Goal: Entertainment & Leisure: Consume media (video, audio)

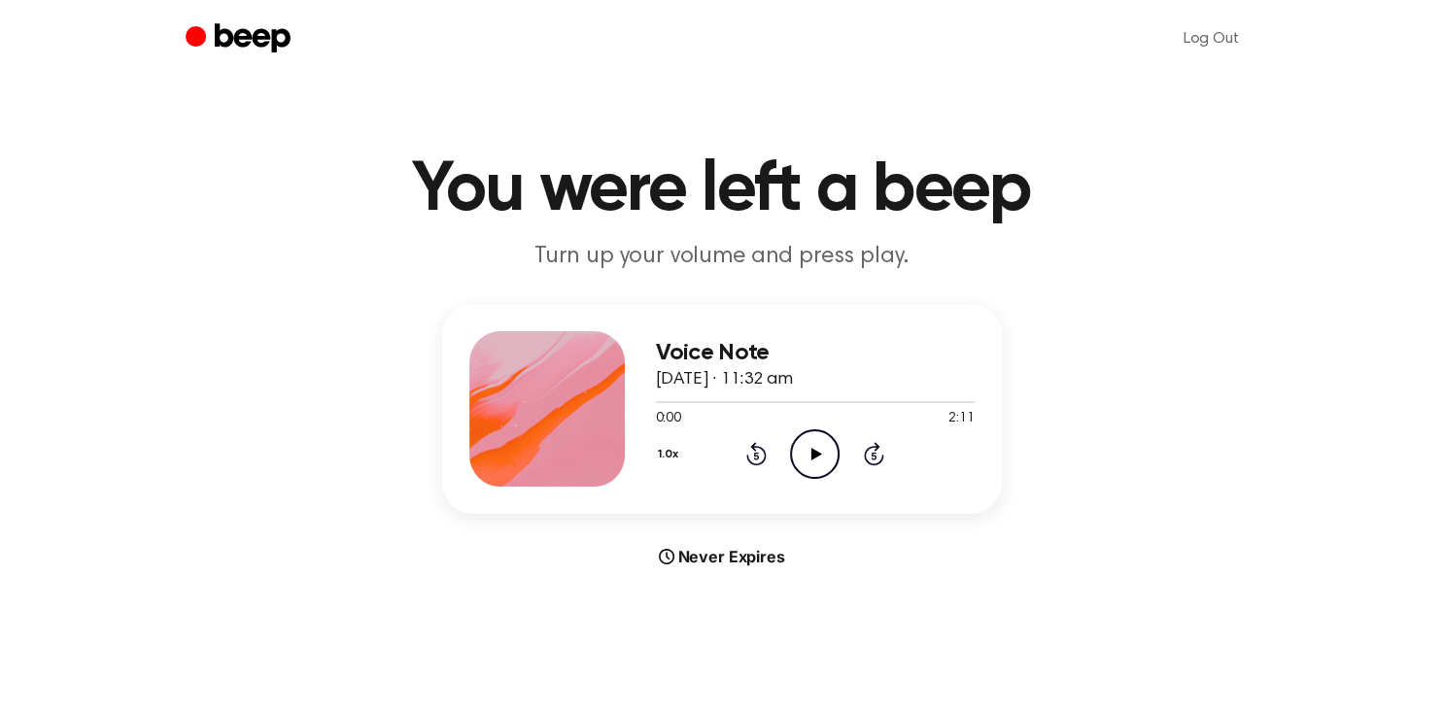
click at [810, 453] on icon "Play Audio" at bounding box center [815, 454] width 50 height 50
click at [816, 457] on icon at bounding box center [814, 454] width 9 height 13
click at [816, 457] on icon at bounding box center [816, 454] width 11 height 13
click at [814, 455] on icon "Pause Audio" at bounding box center [815, 454] width 50 height 50
click at [753, 451] on icon "Rewind 5 seconds" at bounding box center [755, 453] width 21 height 25
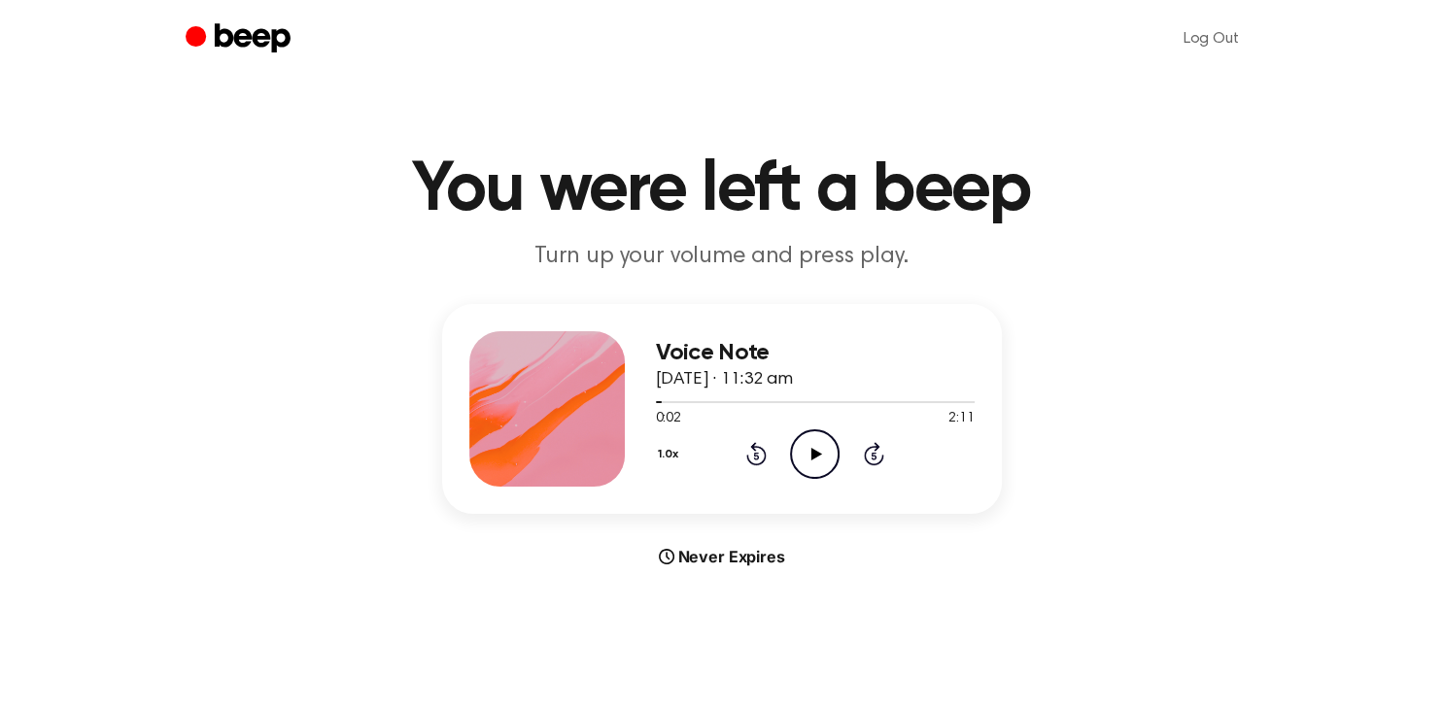
click at [753, 451] on icon "Rewind 5 seconds" at bounding box center [755, 453] width 21 height 25
click at [814, 438] on icon "Play Audio" at bounding box center [815, 454] width 50 height 50
click at [814, 438] on icon "Pause Audio" at bounding box center [815, 454] width 50 height 50
click at [814, 438] on icon "Play Audio" at bounding box center [815, 454] width 50 height 50
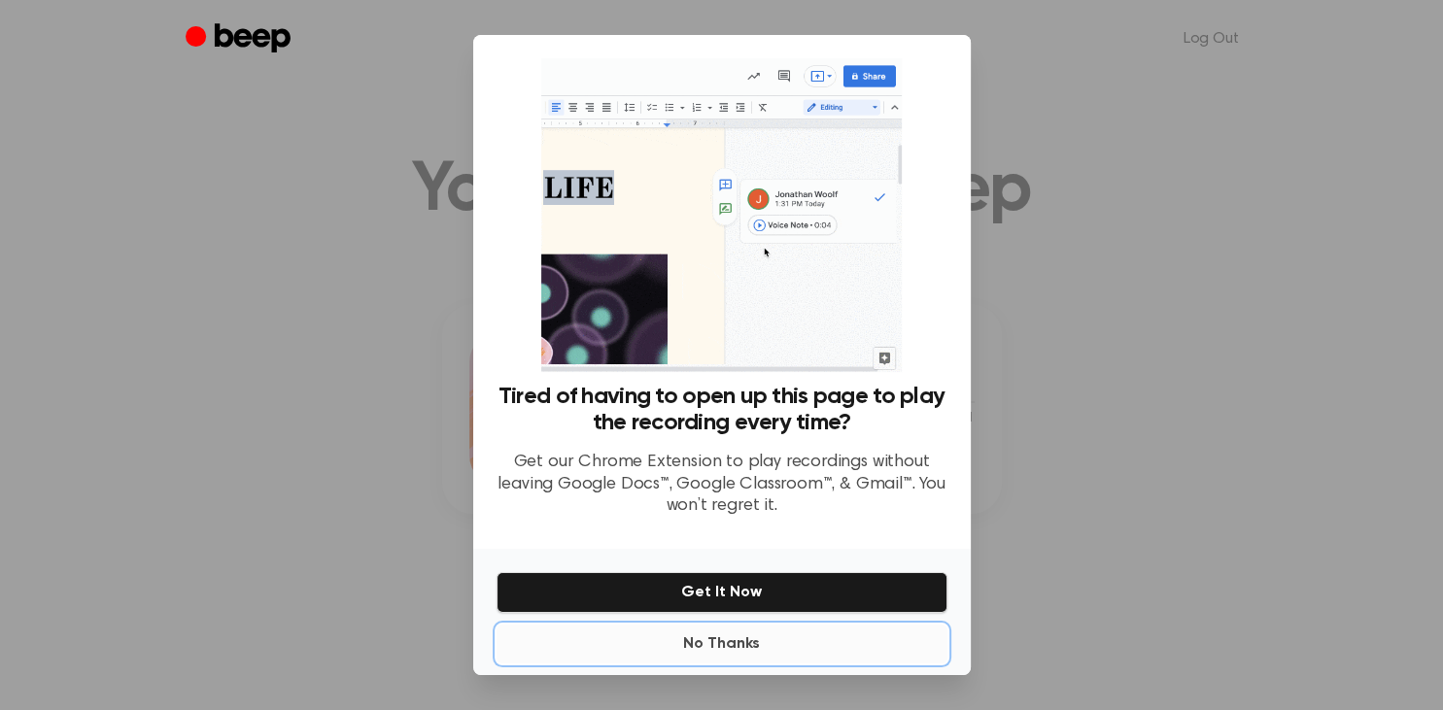
click at [718, 651] on button "No Thanks" at bounding box center [721, 644] width 451 height 39
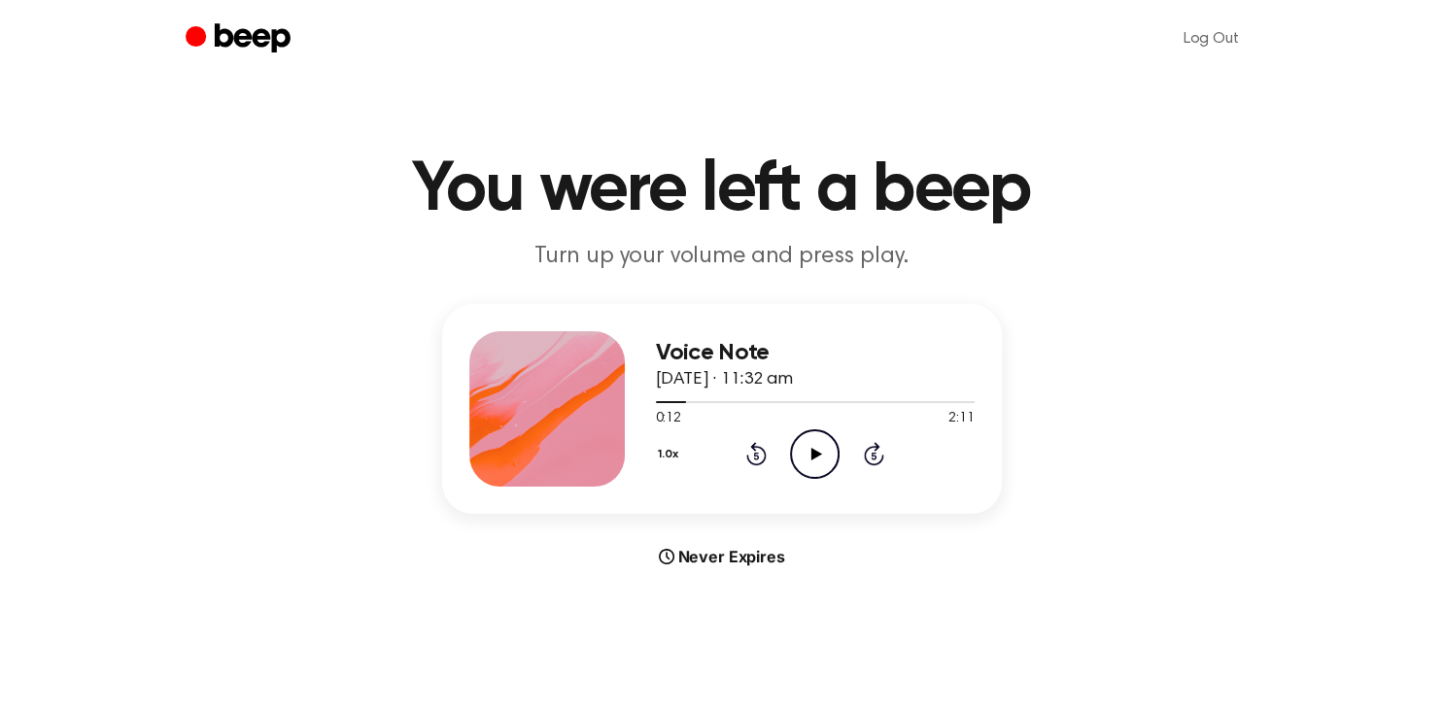
click at [750, 447] on icon "Rewind 5 seconds" at bounding box center [755, 453] width 21 height 25
click at [810, 452] on icon "Play Audio" at bounding box center [815, 454] width 50 height 50
click at [818, 461] on icon "Play Audio" at bounding box center [815, 454] width 50 height 50
click at [753, 452] on icon "Rewind 5 seconds" at bounding box center [755, 453] width 21 height 25
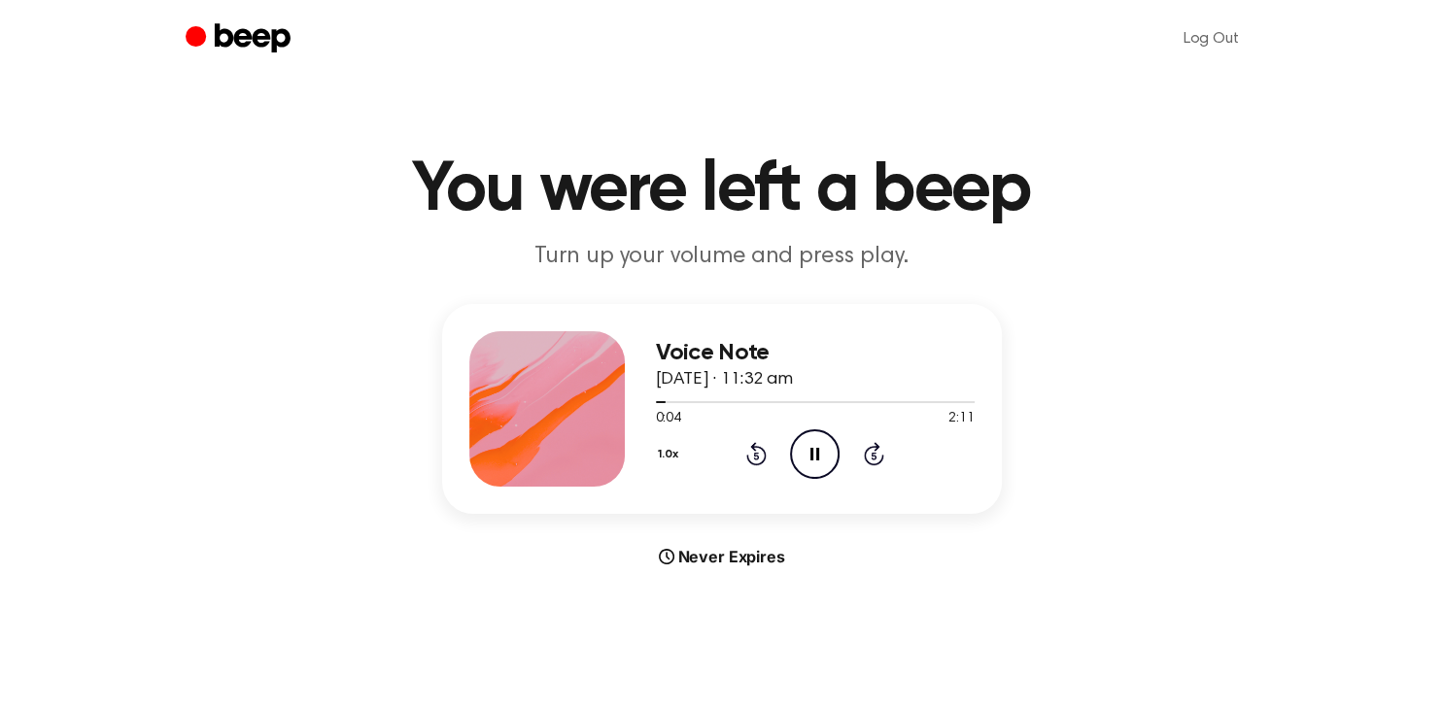
click at [753, 452] on icon "Rewind 5 seconds" at bounding box center [755, 453] width 21 height 25
click at [808, 451] on icon "Pause Audio" at bounding box center [815, 454] width 50 height 50
click at [818, 445] on icon "Play Audio" at bounding box center [815, 454] width 50 height 50
click at [818, 445] on icon "Pause Audio" at bounding box center [815, 454] width 50 height 50
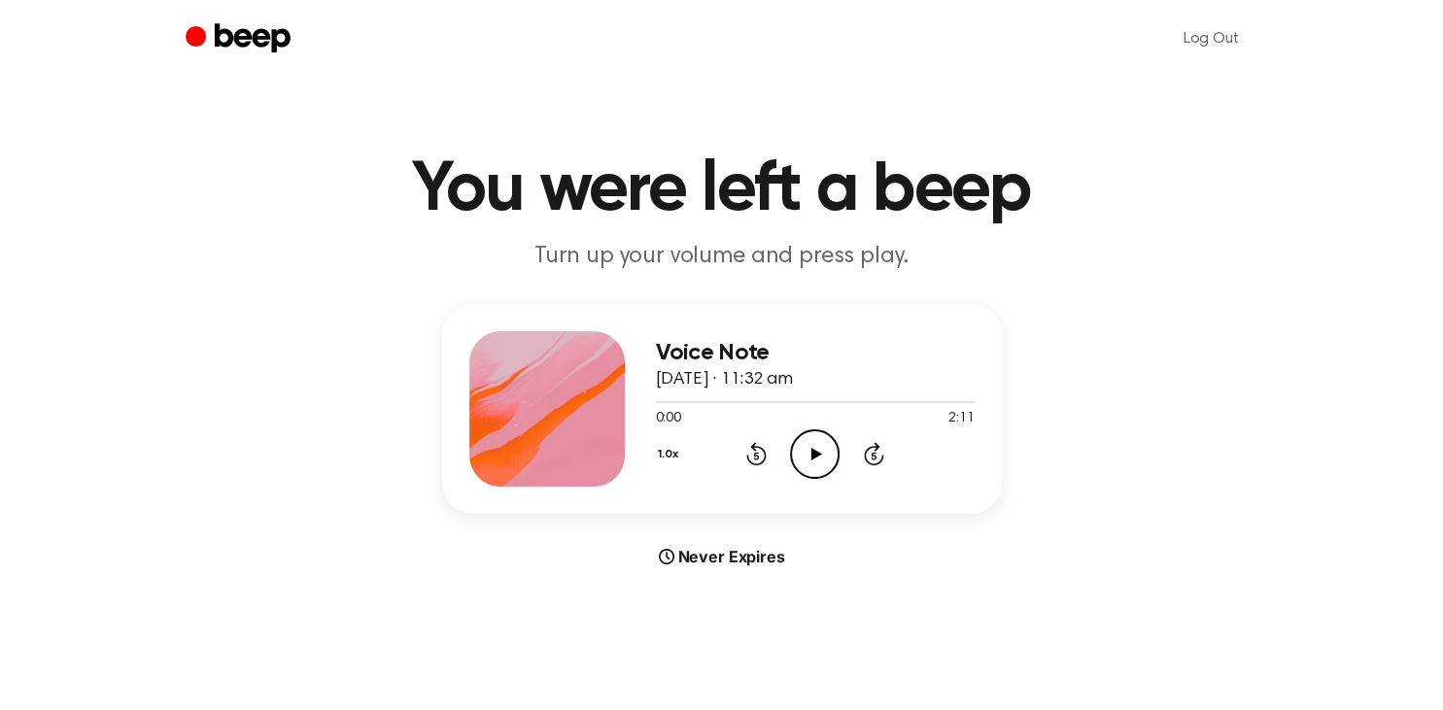
click at [818, 436] on icon "Play Audio" at bounding box center [815, 454] width 50 height 50
click at [796, 398] on div at bounding box center [815, 401] width 319 height 16
drag, startPoint x: 796, startPoint y: 398, endPoint x: 805, endPoint y: 448, distance: 50.5
click at [805, 448] on div "Voice Note 7 August 2025 · 11:32 am 1:03 2:11 Your browser does not support the…" at bounding box center [815, 408] width 319 height 155
click at [394, 264] on p "Turn up your volume and press play." at bounding box center [722, 257] width 746 height 32
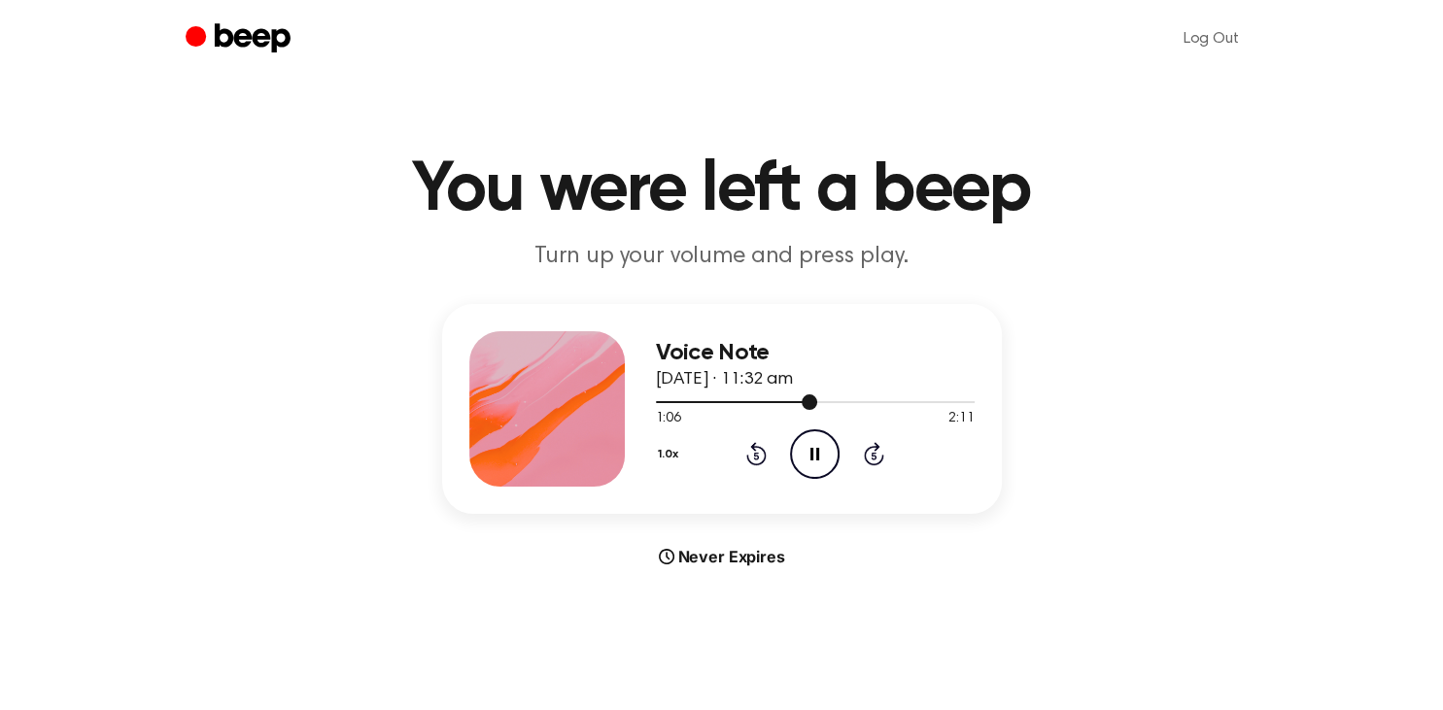
click at [663, 398] on div at bounding box center [815, 401] width 319 height 16
click at [785, 448] on div "1.0x Rewind 5 seconds Pause Audio Skip 5 seconds" at bounding box center [815, 454] width 319 height 50
click at [803, 451] on icon "Pause Audio" at bounding box center [815, 454] width 50 height 50
click at [757, 451] on icon "Rewind 5 seconds" at bounding box center [755, 453] width 21 height 25
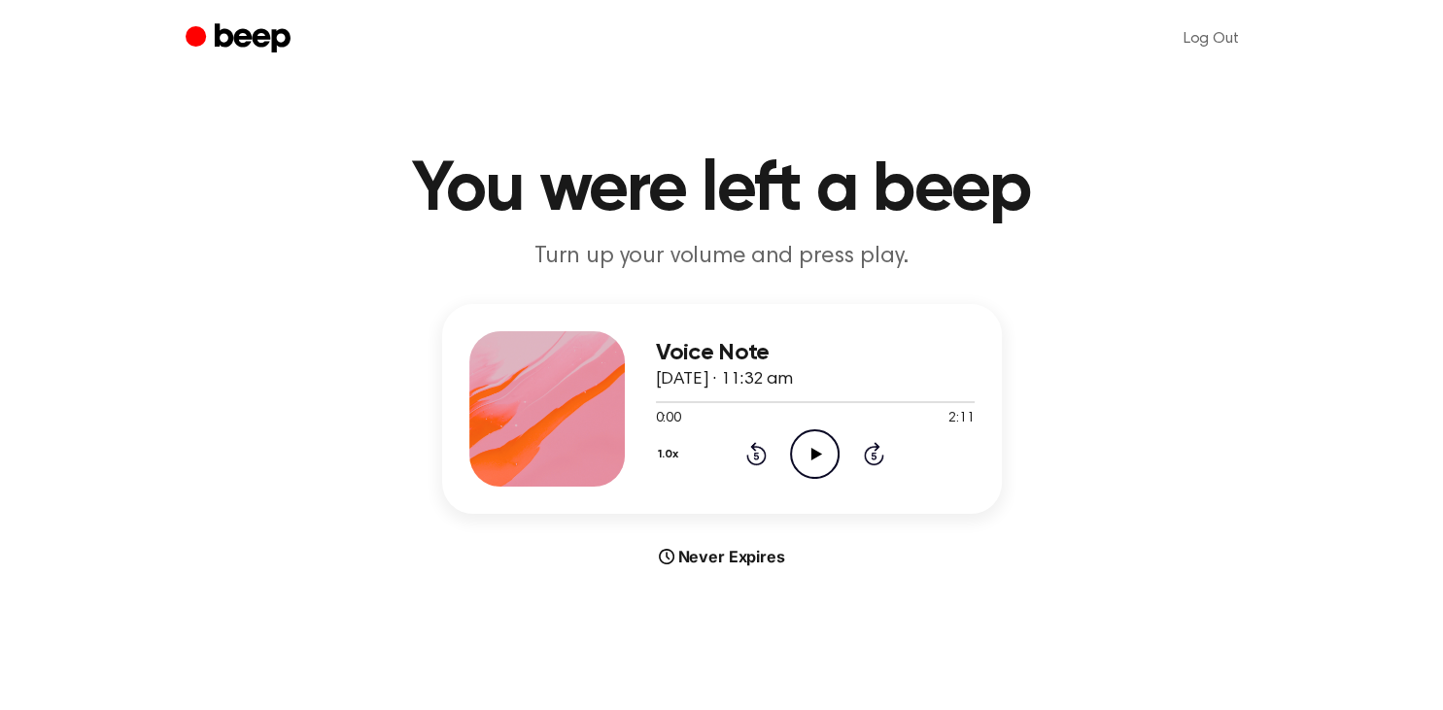
click at [901, 616] on main "You were left a beep Turn up your volume and press play. Voice Note 7 August 20…" at bounding box center [721, 580] width 1443 height 1161
click at [826, 461] on icon "Play Audio" at bounding box center [815, 454] width 50 height 50
click at [807, 448] on icon "Pause Audio" at bounding box center [815, 454] width 50 height 50
click at [757, 455] on icon "Rewind 5 seconds" at bounding box center [755, 453] width 21 height 25
